Goal: Use online tool/utility: Utilize a website feature to perform a specific function

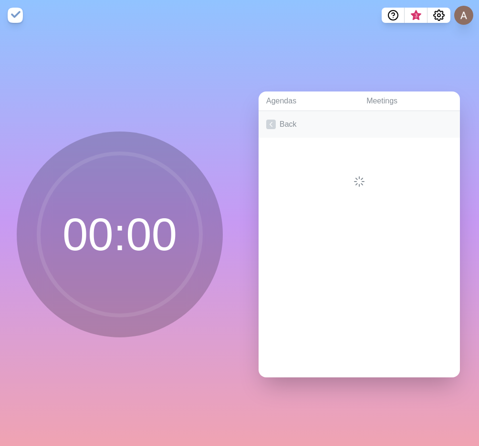
click at [268, 124] on icon at bounding box center [271, 125] width 10 height 10
click at [275, 143] on icon at bounding box center [271, 148] width 10 height 10
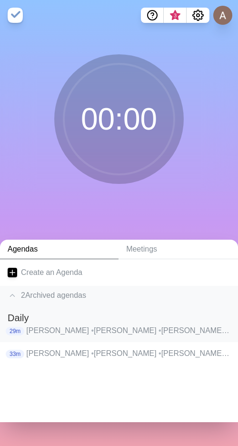
click at [73, 325] on p "[PERSON_NAME] • [PERSON_NAME] [PERSON_NAME] • [PERSON_NAME] • [PERSON_NAME] • […" at bounding box center [128, 330] width 204 height 11
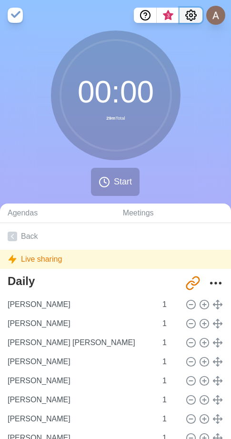
click at [193, 13] on icon "Settings" at bounding box center [190, 15] width 11 height 11
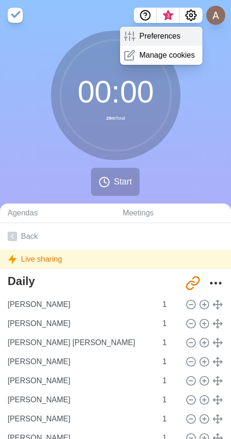
click at [174, 32] on p "Preferences" at bounding box center [159, 36] width 41 height 11
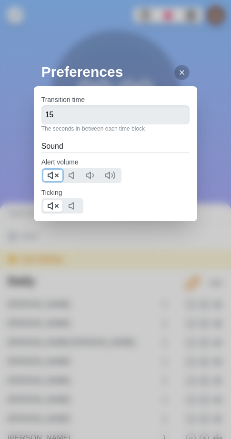
click at [50, 178] on icon at bounding box center [52, 175] width 11 height 11
click at [49, 204] on polygon at bounding box center [50, 206] width 4 height 7
click at [183, 71] on h2 "Preferences" at bounding box center [119, 71] width 156 height 21
click at [181, 71] on div at bounding box center [181, 72] width 15 height 15
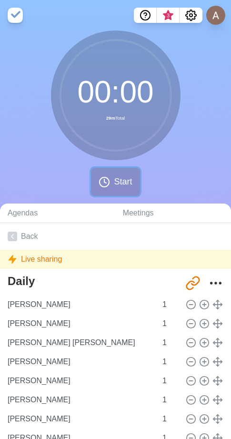
click at [111, 183] on button "Start" at bounding box center [115, 182] width 49 height 28
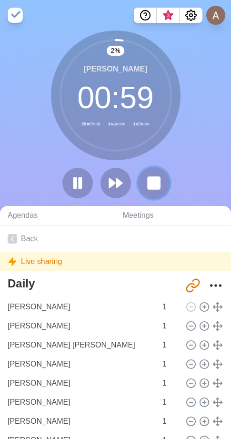
click at [159, 181] on rect at bounding box center [154, 183] width 12 height 12
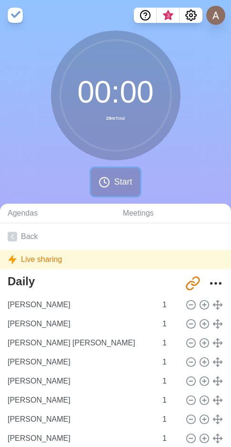
click at [125, 180] on span "Start" at bounding box center [123, 181] width 18 height 13
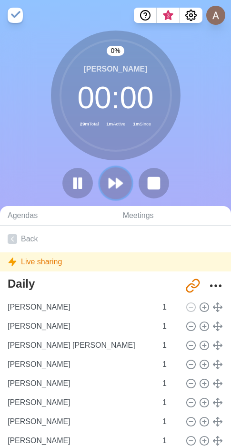
click at [117, 177] on icon at bounding box center [116, 183] width 16 height 16
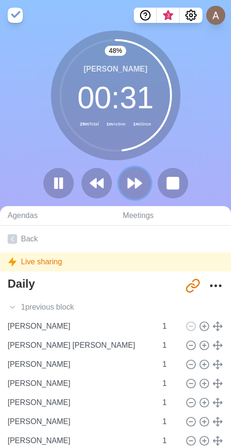
click at [143, 177] on button at bounding box center [135, 183] width 32 height 32
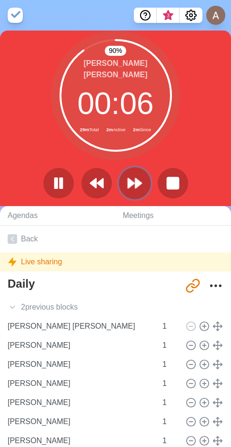
click at [139, 179] on icon at bounding box center [135, 183] width 16 height 16
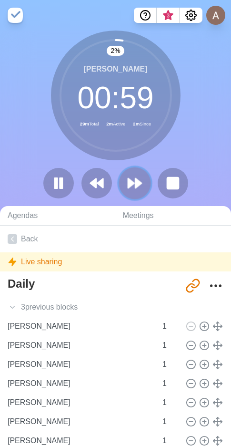
click at [146, 182] on button at bounding box center [135, 183] width 32 height 32
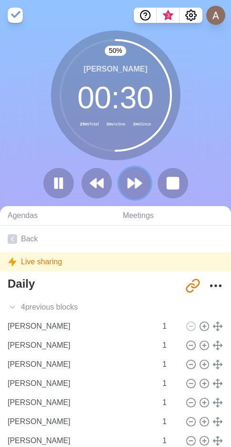
click at [138, 185] on polygon at bounding box center [138, 183] width 6 height 10
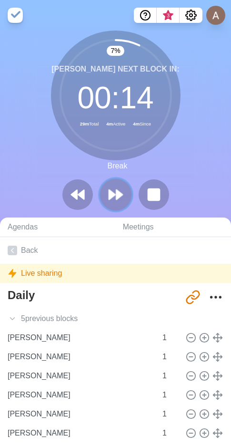
click at [111, 192] on polygon at bounding box center [112, 195] width 6 height 10
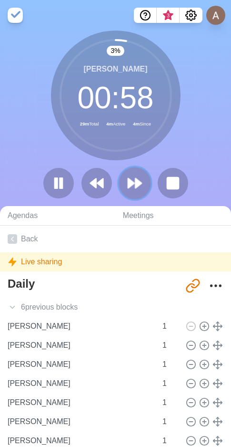
click at [143, 180] on button at bounding box center [135, 183] width 32 height 32
click at [127, 178] on icon at bounding box center [135, 183] width 16 height 16
click at [131, 186] on polygon at bounding box center [131, 183] width 6 height 10
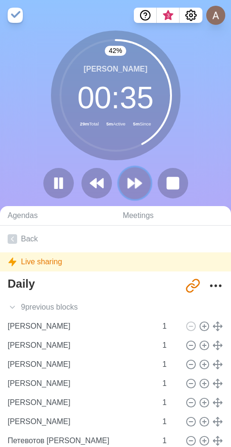
click at [140, 181] on polygon at bounding box center [138, 183] width 6 height 10
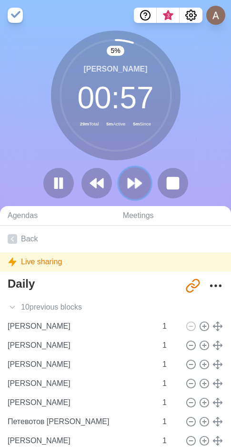
click at [146, 178] on button at bounding box center [135, 183] width 32 height 32
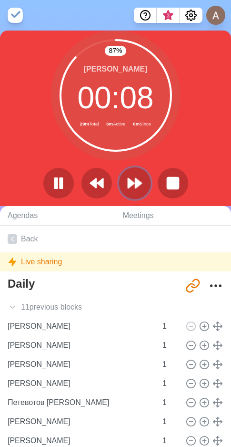
click at [139, 184] on polygon at bounding box center [138, 183] width 6 height 10
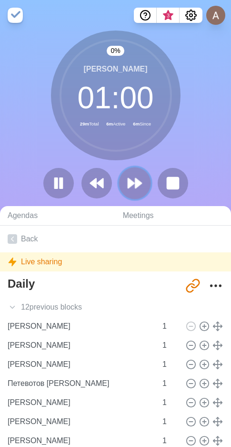
click at [139, 184] on polygon at bounding box center [138, 183] width 6 height 10
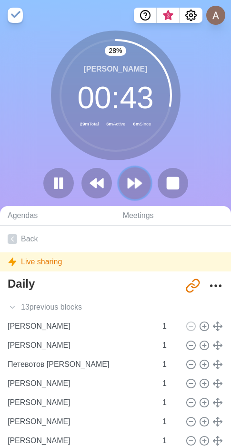
click at [135, 182] on polygon at bounding box center [138, 183] width 6 height 10
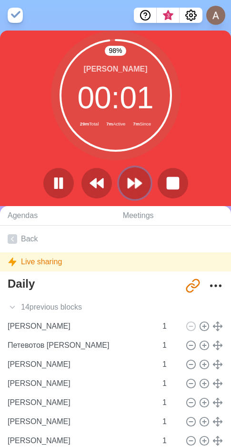
click at [133, 187] on icon at bounding box center [135, 183] width 16 height 16
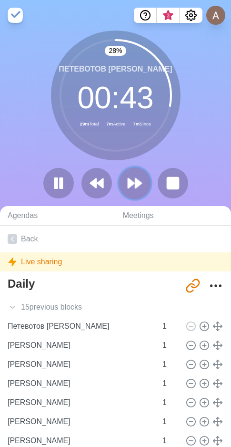
click at [142, 188] on icon at bounding box center [135, 183] width 16 height 16
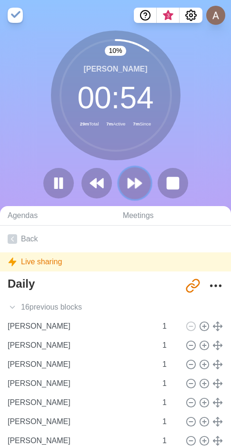
click at [128, 187] on polygon at bounding box center [131, 183] width 6 height 10
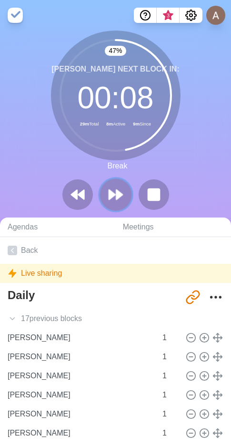
click at [121, 194] on polygon at bounding box center [119, 195] width 6 height 10
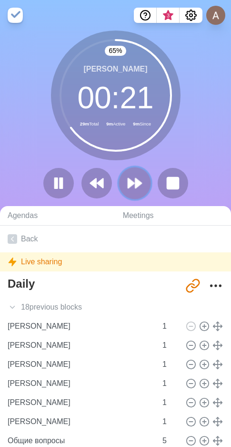
click at [145, 179] on button at bounding box center [135, 183] width 32 height 32
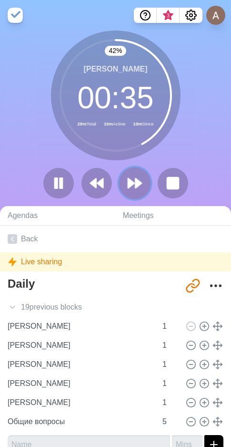
click at [135, 177] on icon at bounding box center [135, 183] width 16 height 16
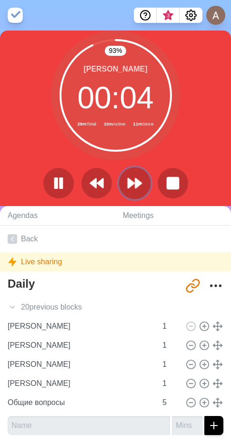
click at [138, 178] on icon at bounding box center [135, 183] width 16 height 16
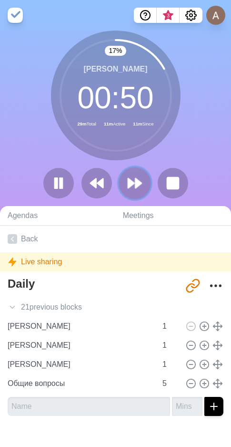
click at [137, 186] on polygon at bounding box center [138, 183] width 6 height 10
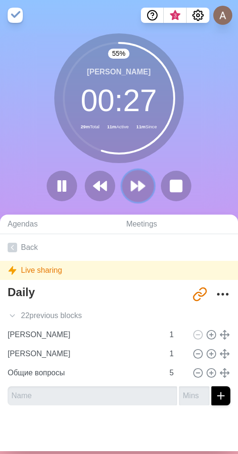
click at [131, 194] on button at bounding box center [138, 186] width 32 height 32
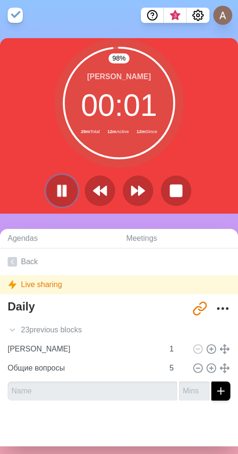
click at [60, 184] on icon at bounding box center [62, 191] width 16 height 16
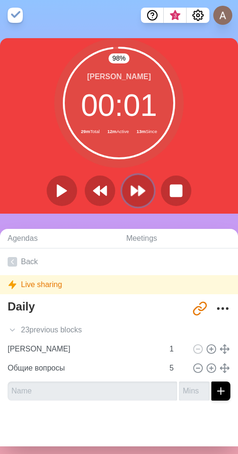
click at [125, 192] on button at bounding box center [138, 190] width 32 height 32
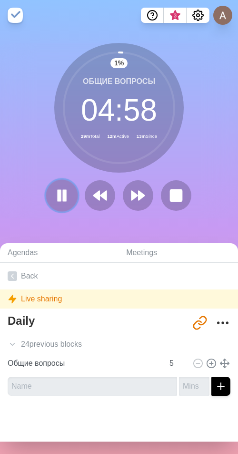
click at [63, 194] on rect at bounding box center [64, 195] width 3 height 10
click at [57, 196] on polygon at bounding box center [62, 195] width 10 height 12
